Goal: Transaction & Acquisition: Purchase product/service

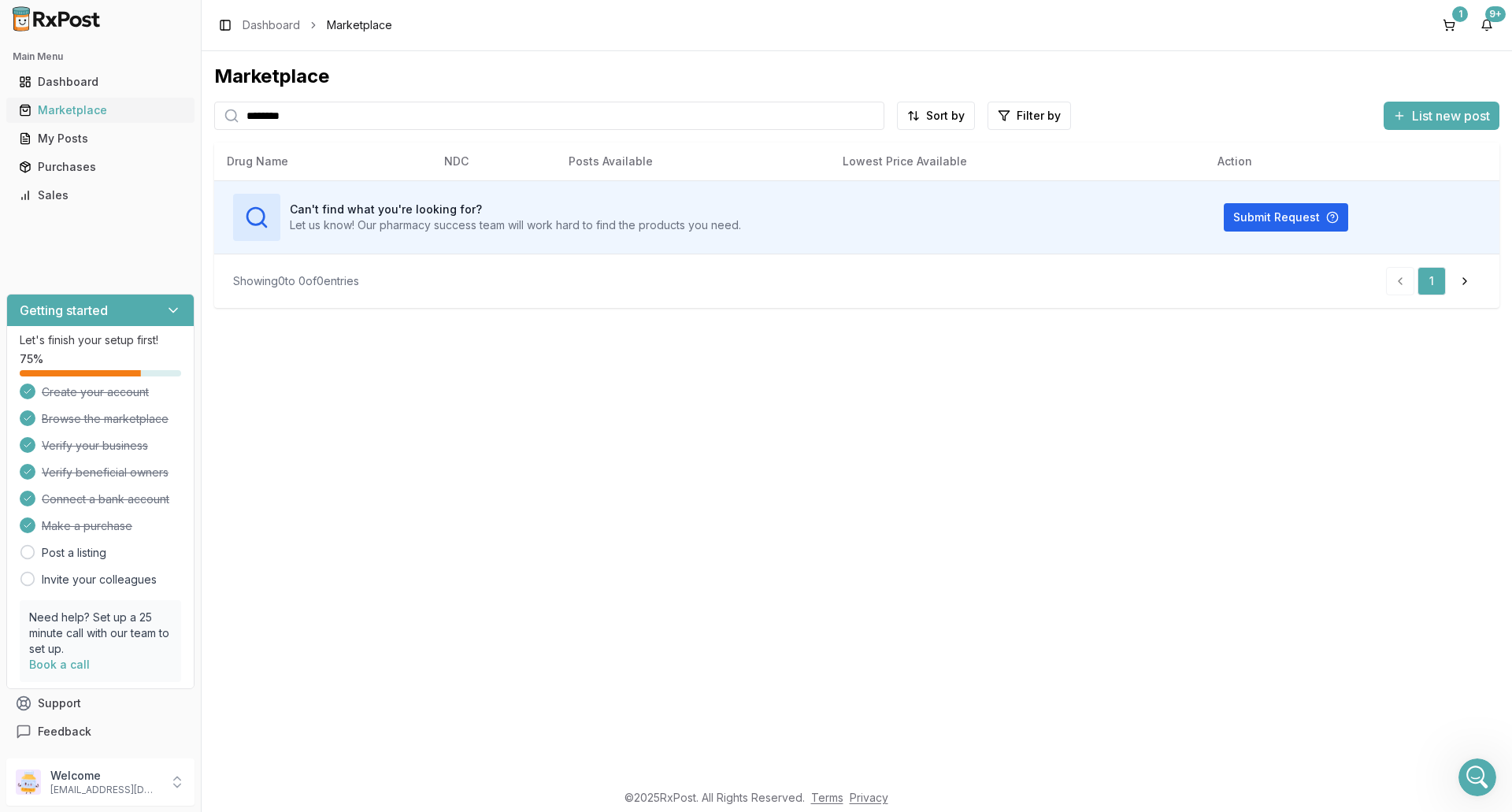
scroll to position [2, 0]
click at [79, 116] on div "Main Menu Dashboard Marketplace My Posts Purchases Sales Getting started Let's …" at bounding box center [756, 406] width 1512 height 812
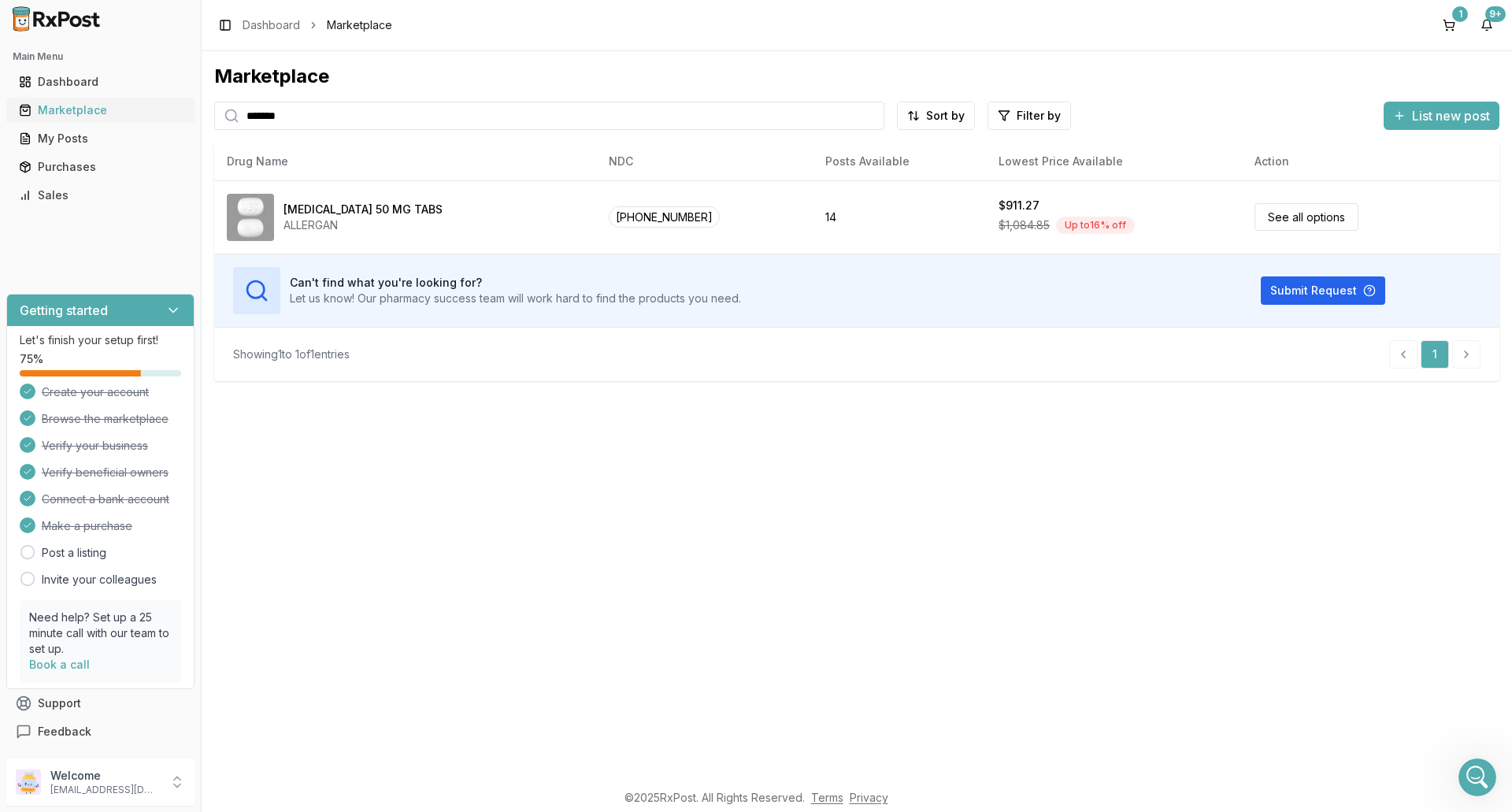
drag, startPoint x: 362, startPoint y: 111, endPoint x: 122, endPoint y: 110, distance: 240.0
click at [122, 110] on div "Main Menu Dashboard Marketplace My Posts Purchases Sales Getting started Let's …" at bounding box center [756, 406] width 1512 height 812
type input "*******"
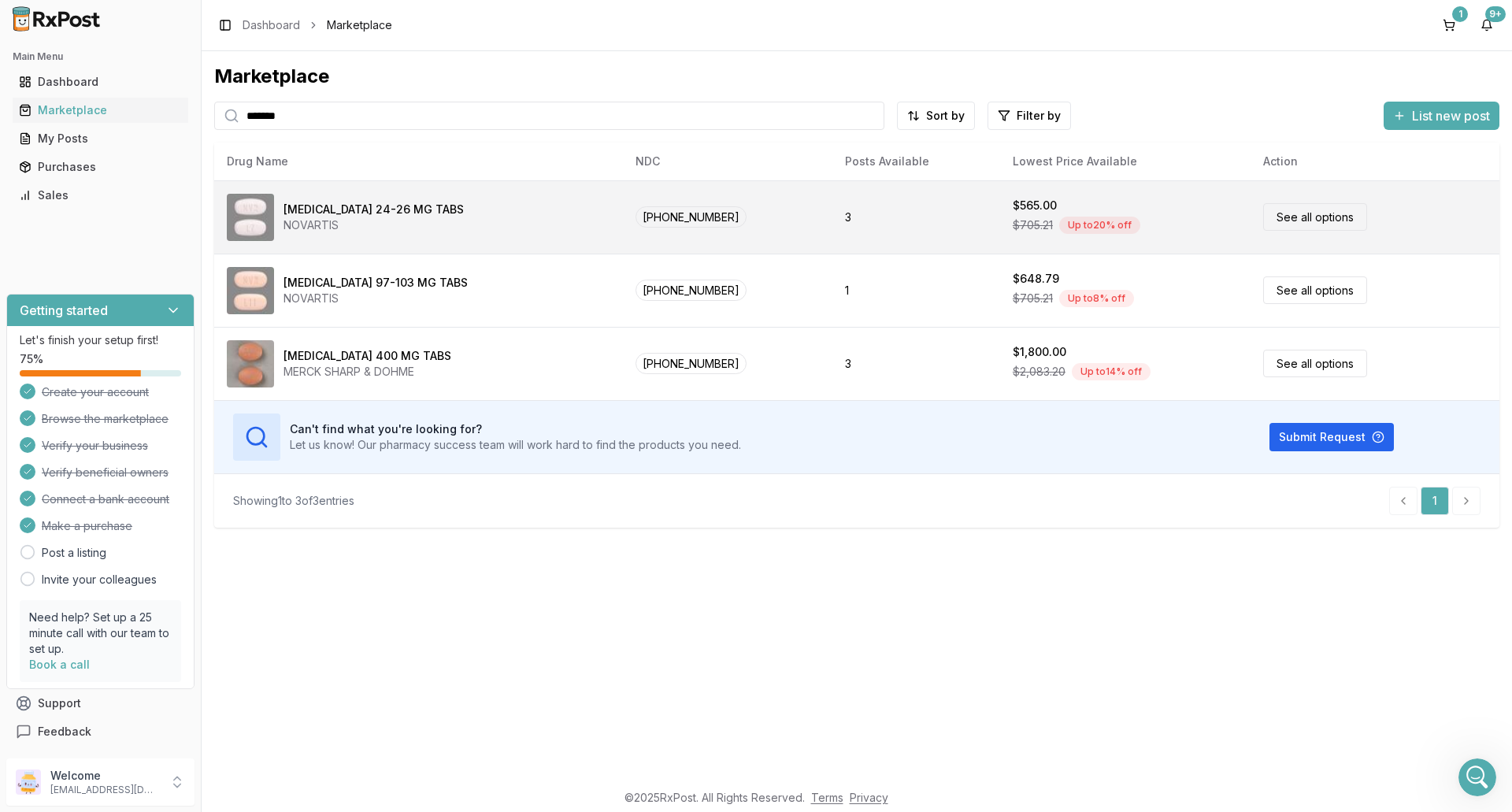
click at [524, 198] on div "[MEDICAL_DATA] 24-26 MG TABS NOVARTIS" at bounding box center [419, 216] width 384 height 47
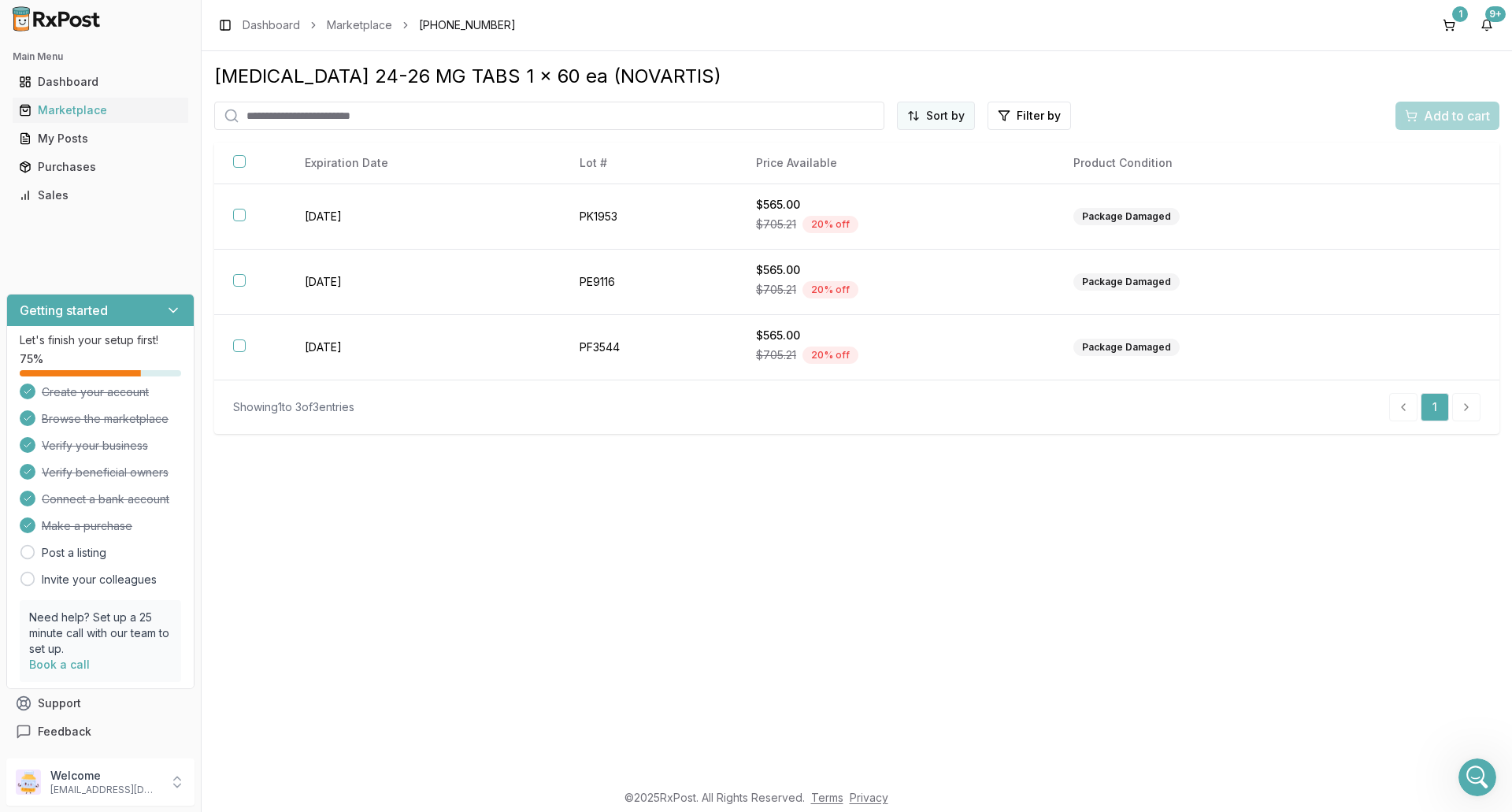
click at [942, 118] on html "Main Menu Dashboard Marketplace My Posts Purchases Sales Getting started Let's …" at bounding box center [756, 406] width 1512 height 812
click at [929, 177] on div "Price (Low to High)" at bounding box center [897, 175] width 149 height 25
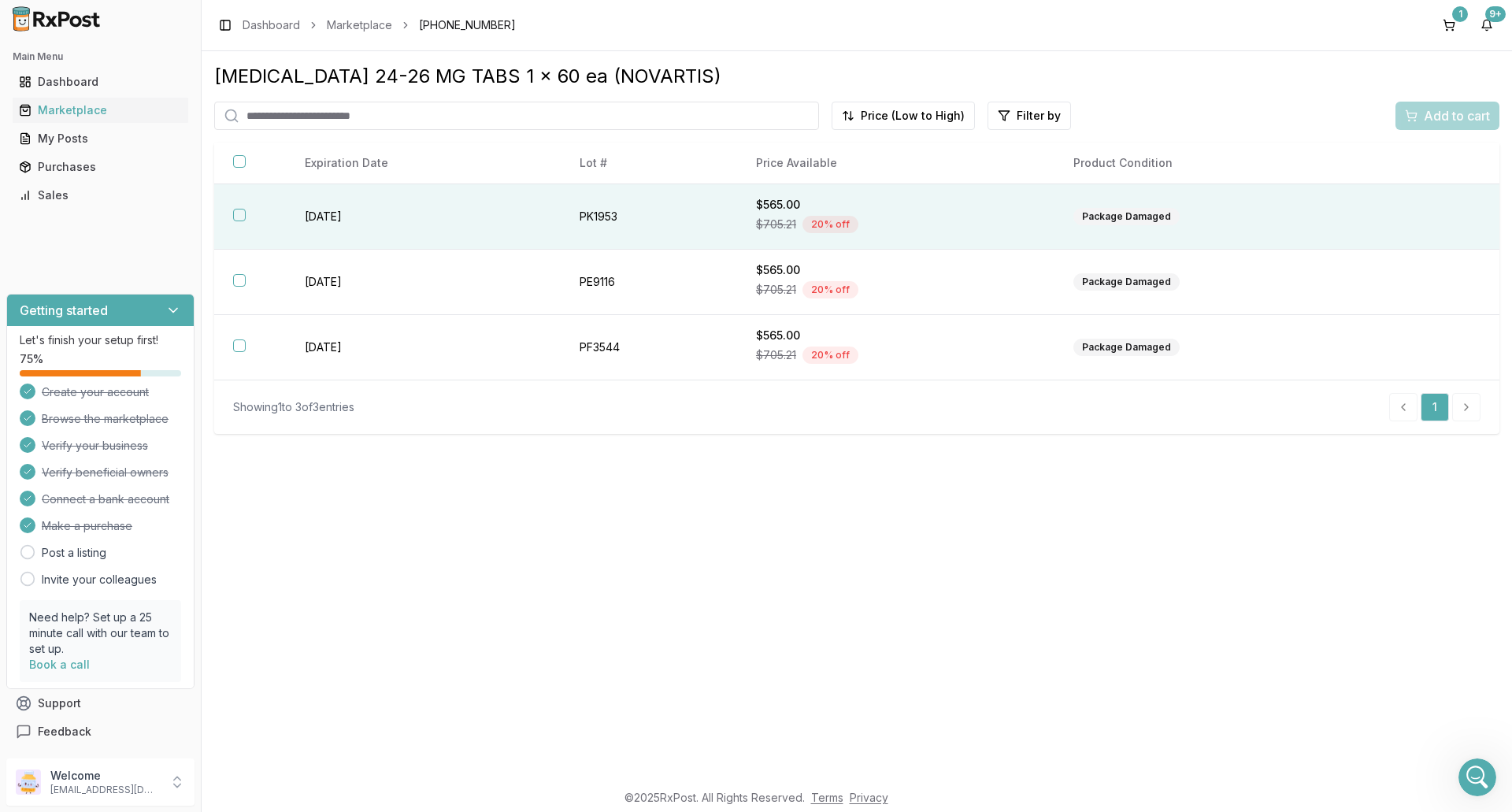
click at [985, 229] on div "$705.21 20 % off" at bounding box center [896, 224] width 279 height 24
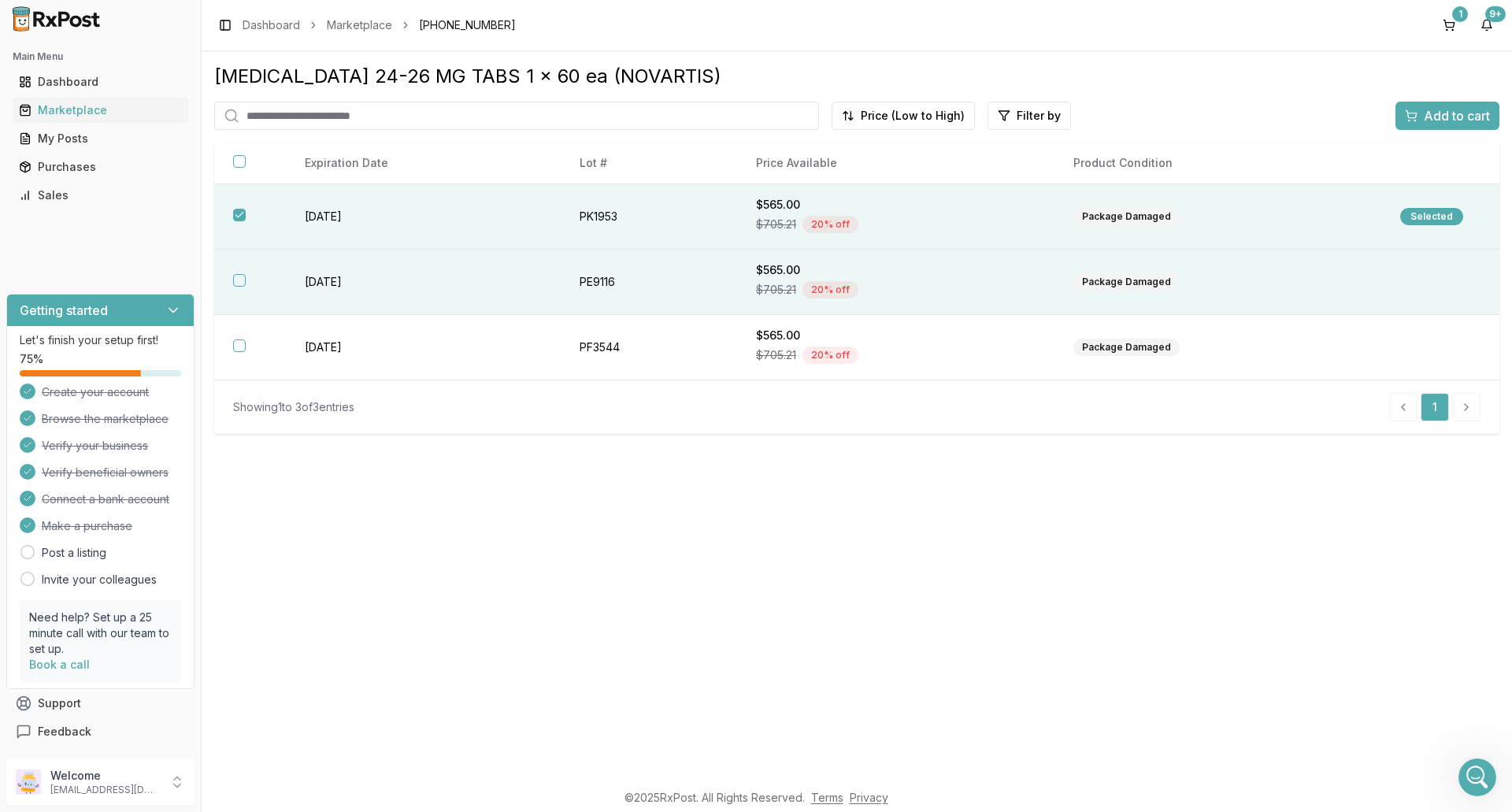
click at [1000, 283] on div "$705.21 20 % off" at bounding box center [896, 290] width 279 height 24
click at [1438, 117] on span "Add to cart" at bounding box center [1456, 115] width 66 height 19
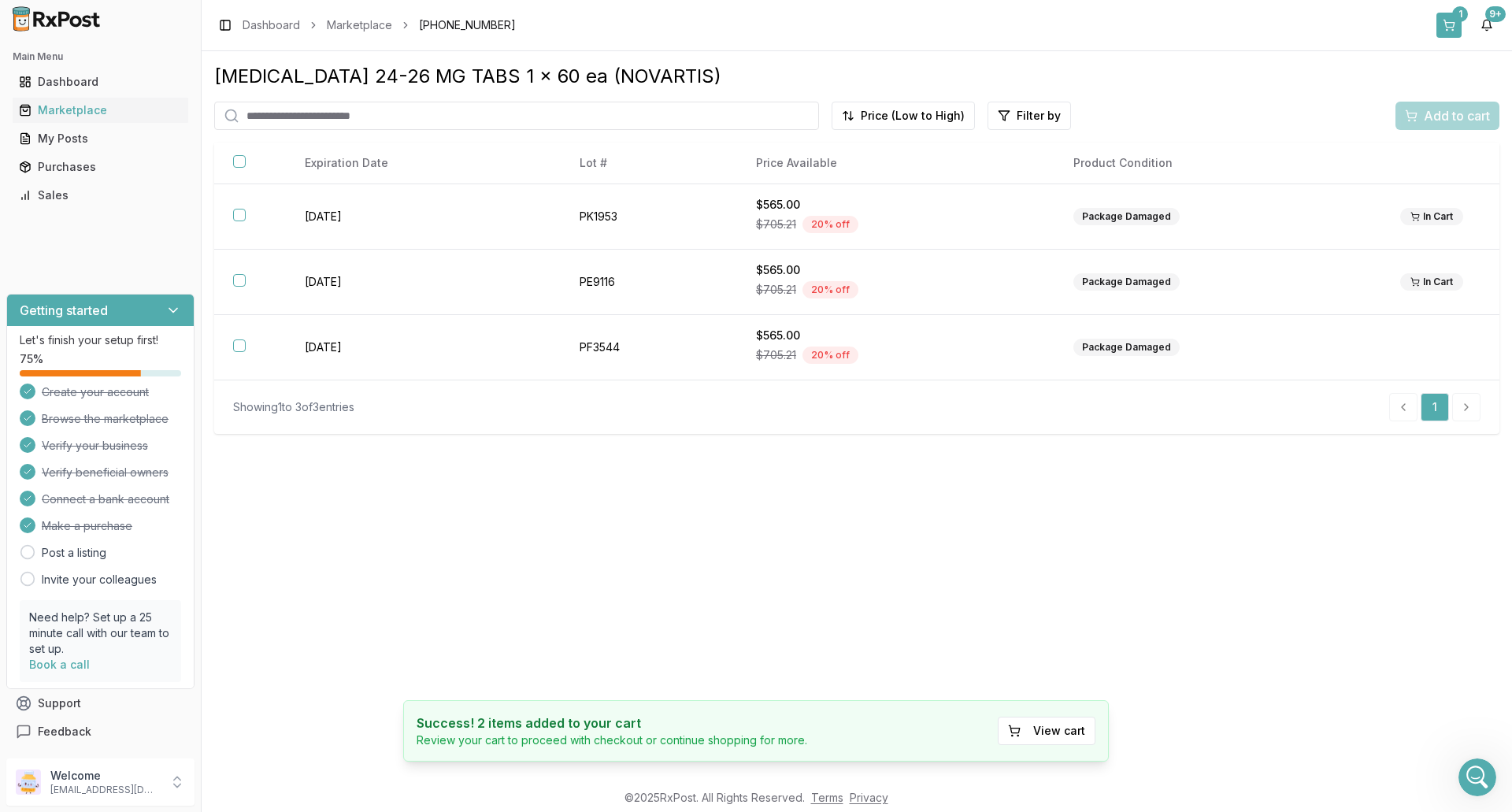
click at [1450, 16] on button "1" at bounding box center [1449, 25] width 25 height 25
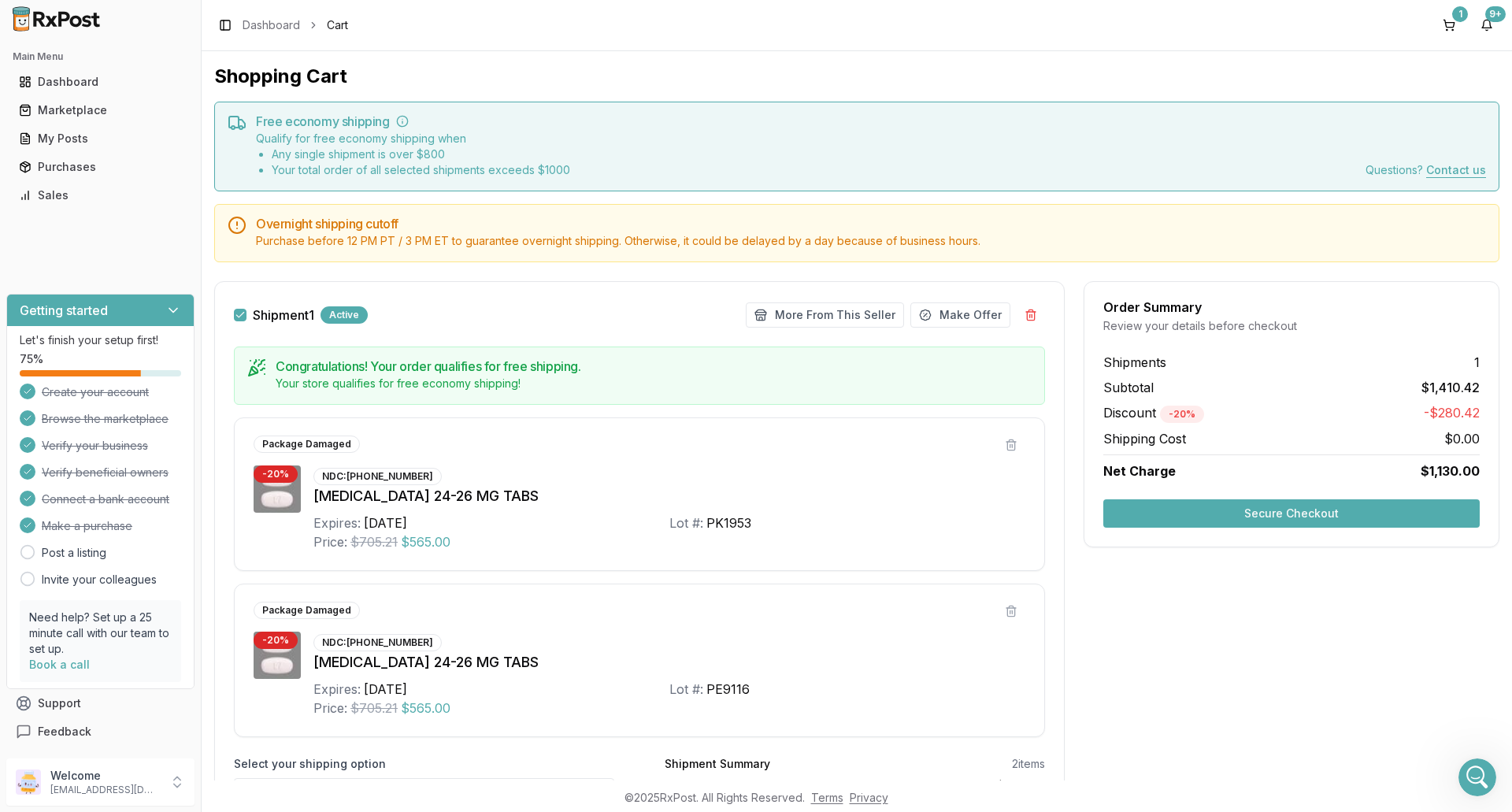
click at [1264, 515] on button "Secure Checkout" at bounding box center [1291, 513] width 376 height 28
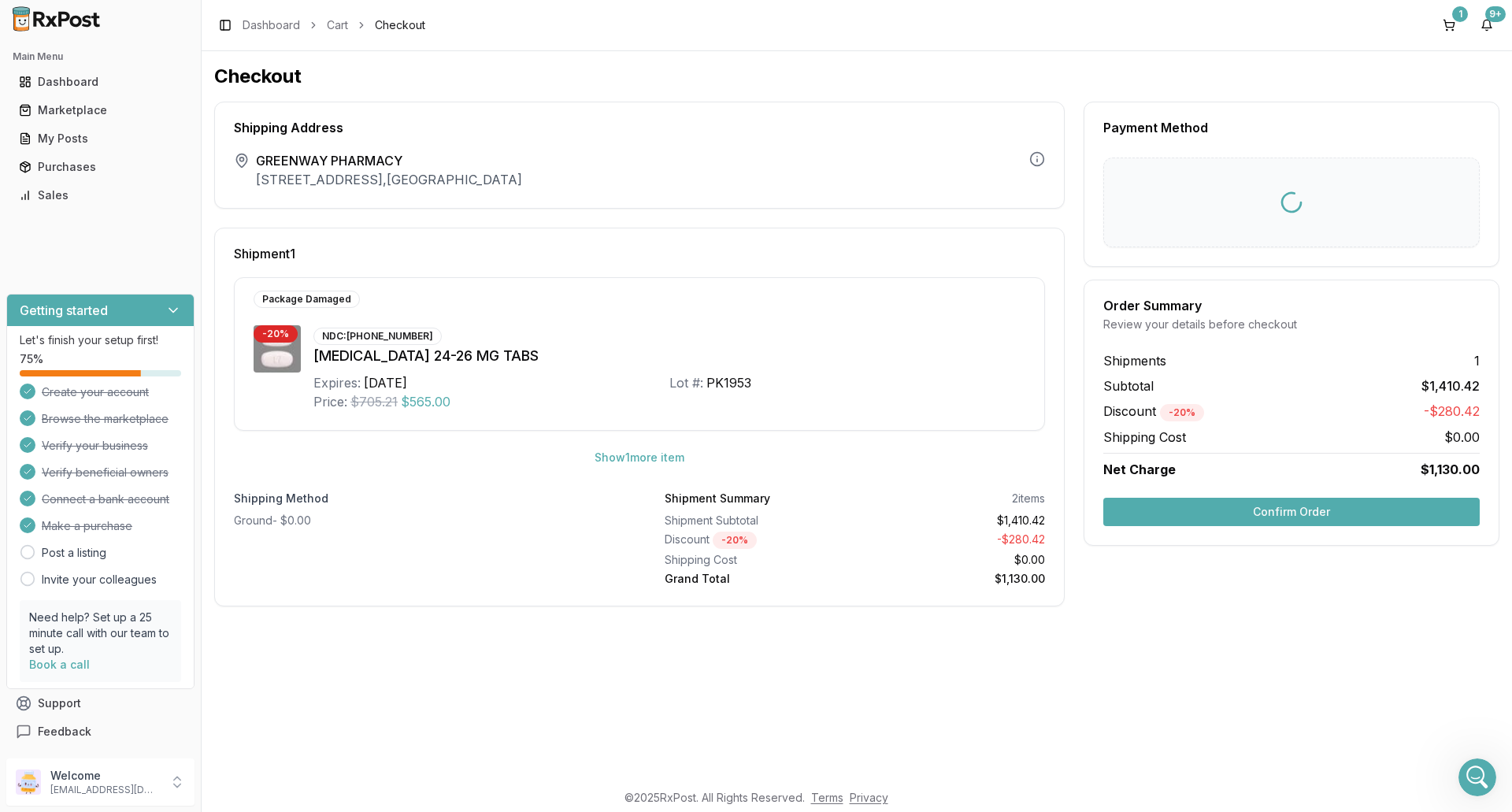
click at [1258, 506] on button "Confirm Order" at bounding box center [1291, 511] width 376 height 28
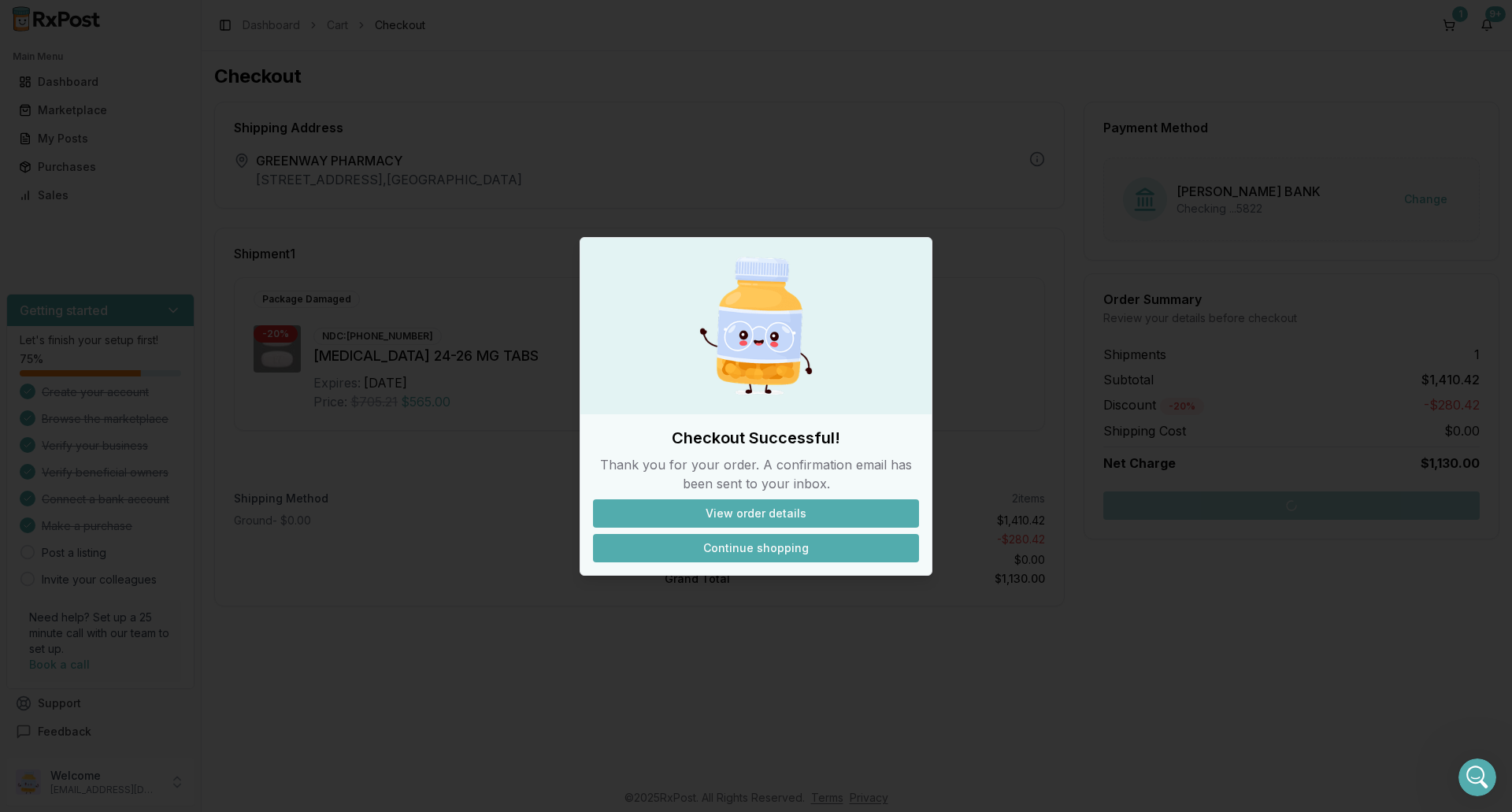
click at [786, 548] on button "Continue shopping" at bounding box center [756, 547] width 326 height 28
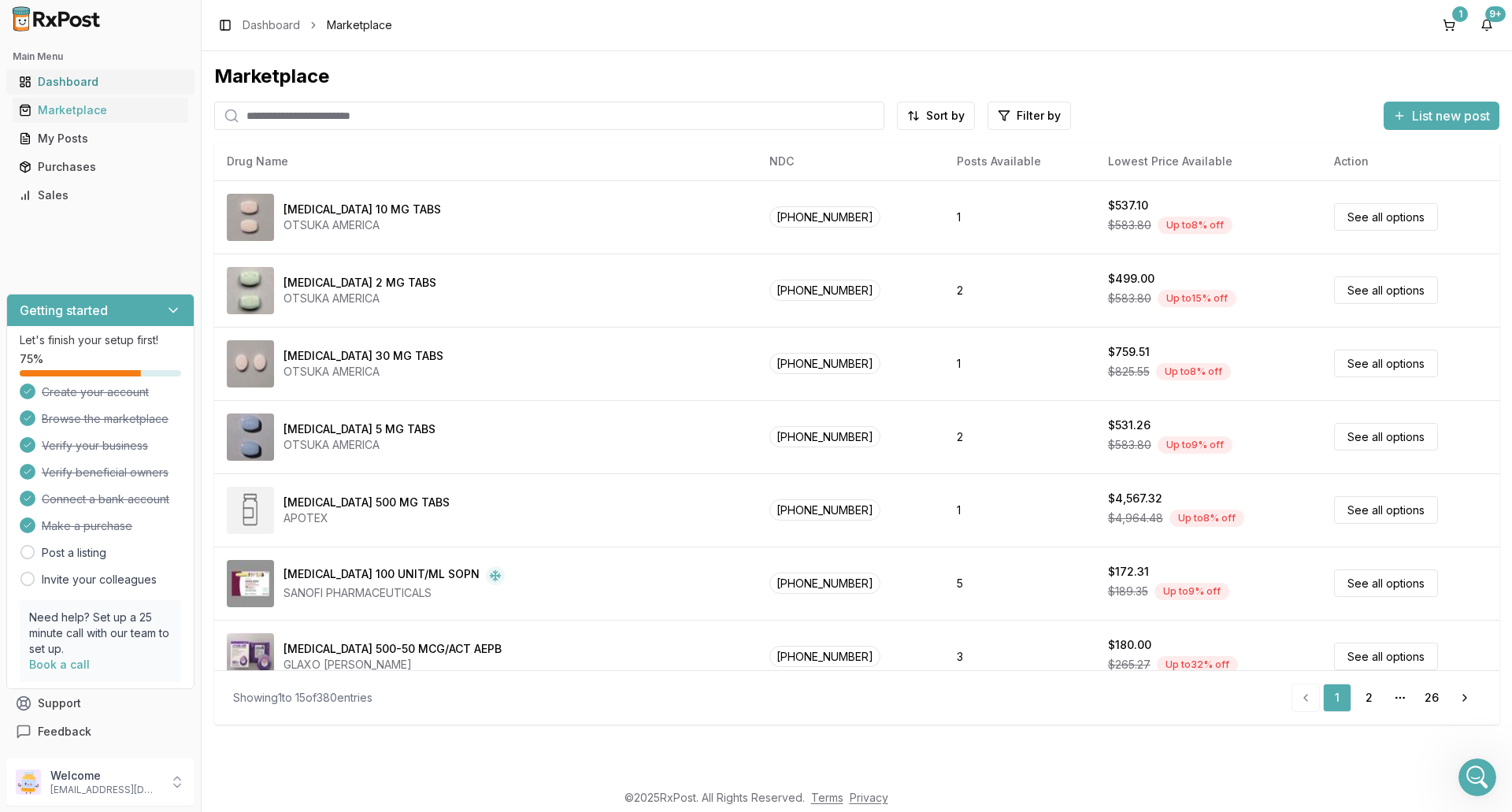
click at [76, 83] on div "Dashboard" at bounding box center [100, 82] width 163 height 15
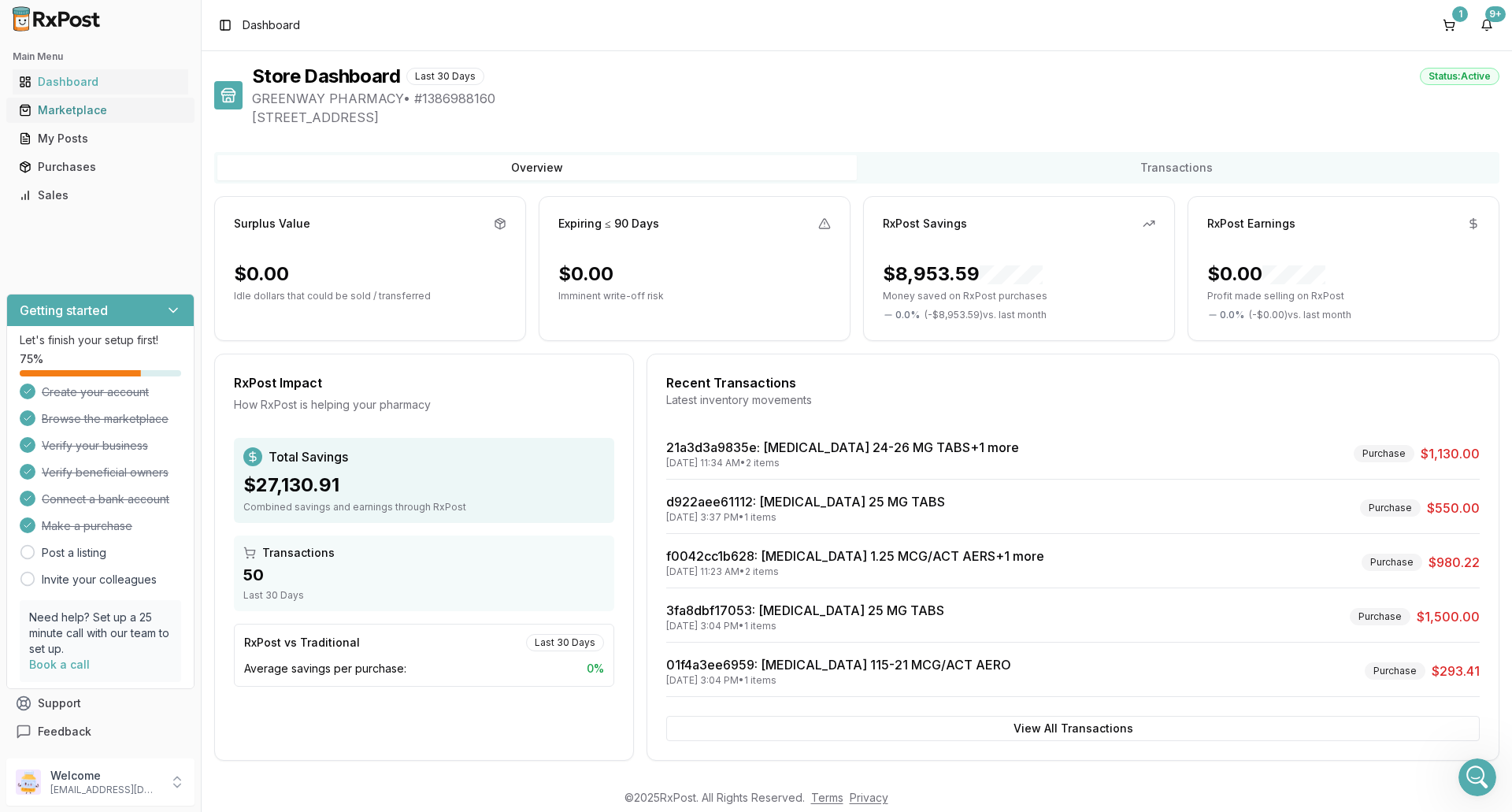
click at [81, 111] on div "Marketplace" at bounding box center [100, 110] width 163 height 15
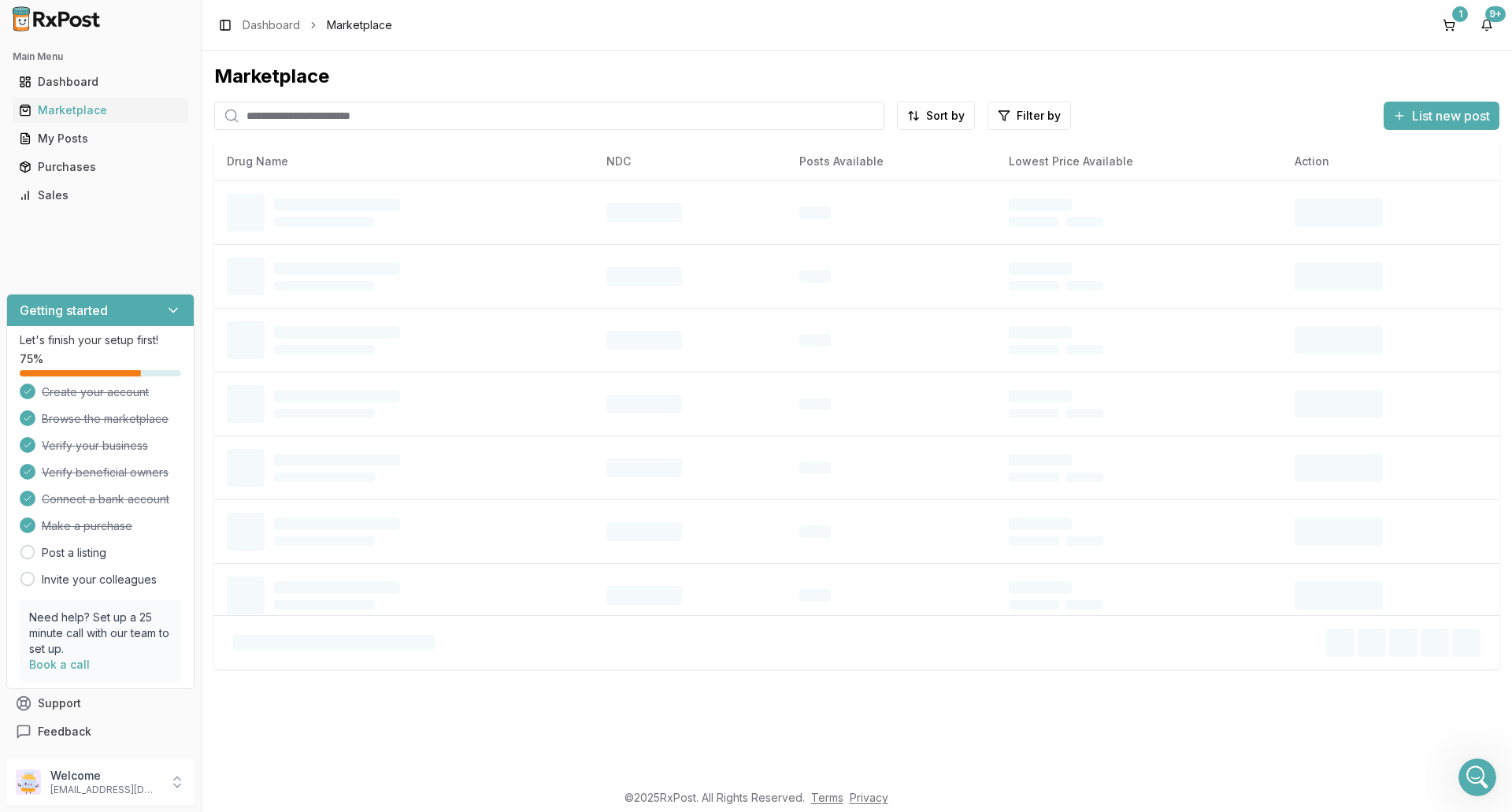
click at [280, 114] on input "search" at bounding box center [550, 115] width 670 height 28
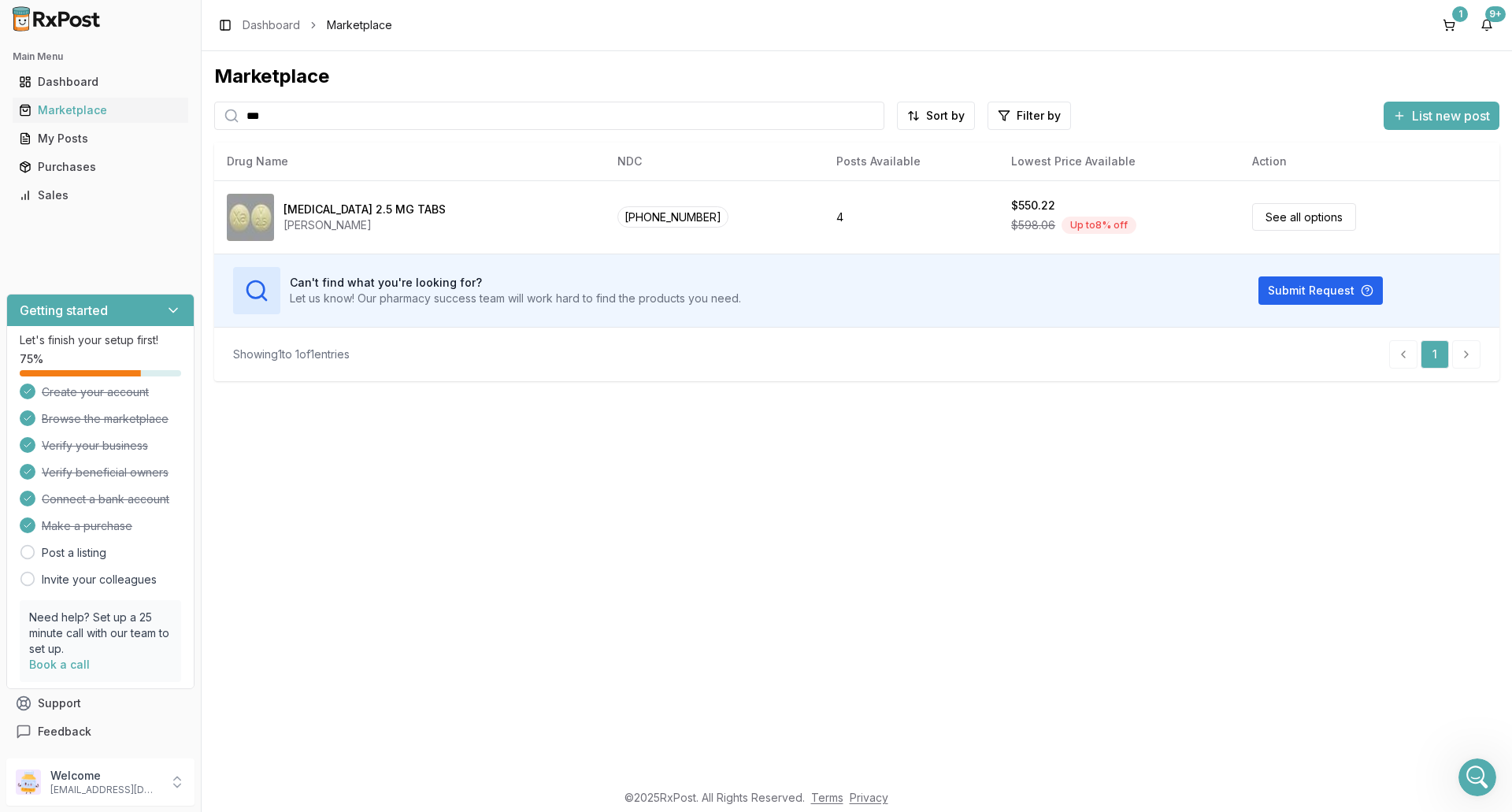
type input "***"
